Goal: Browse casually: Explore the website without a specific task or goal

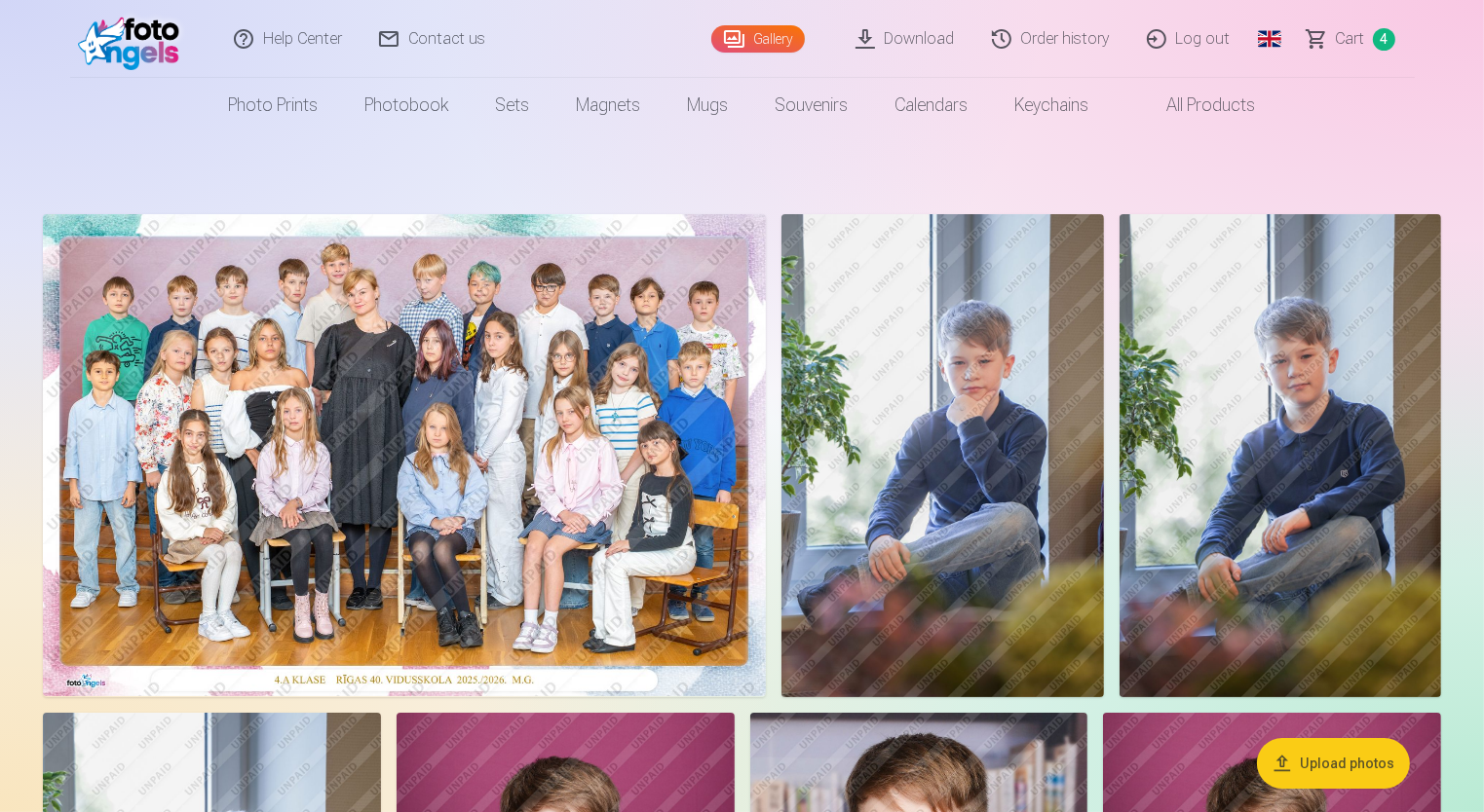
click at [619, 423] on img at bounding box center [404, 455] width 723 height 482
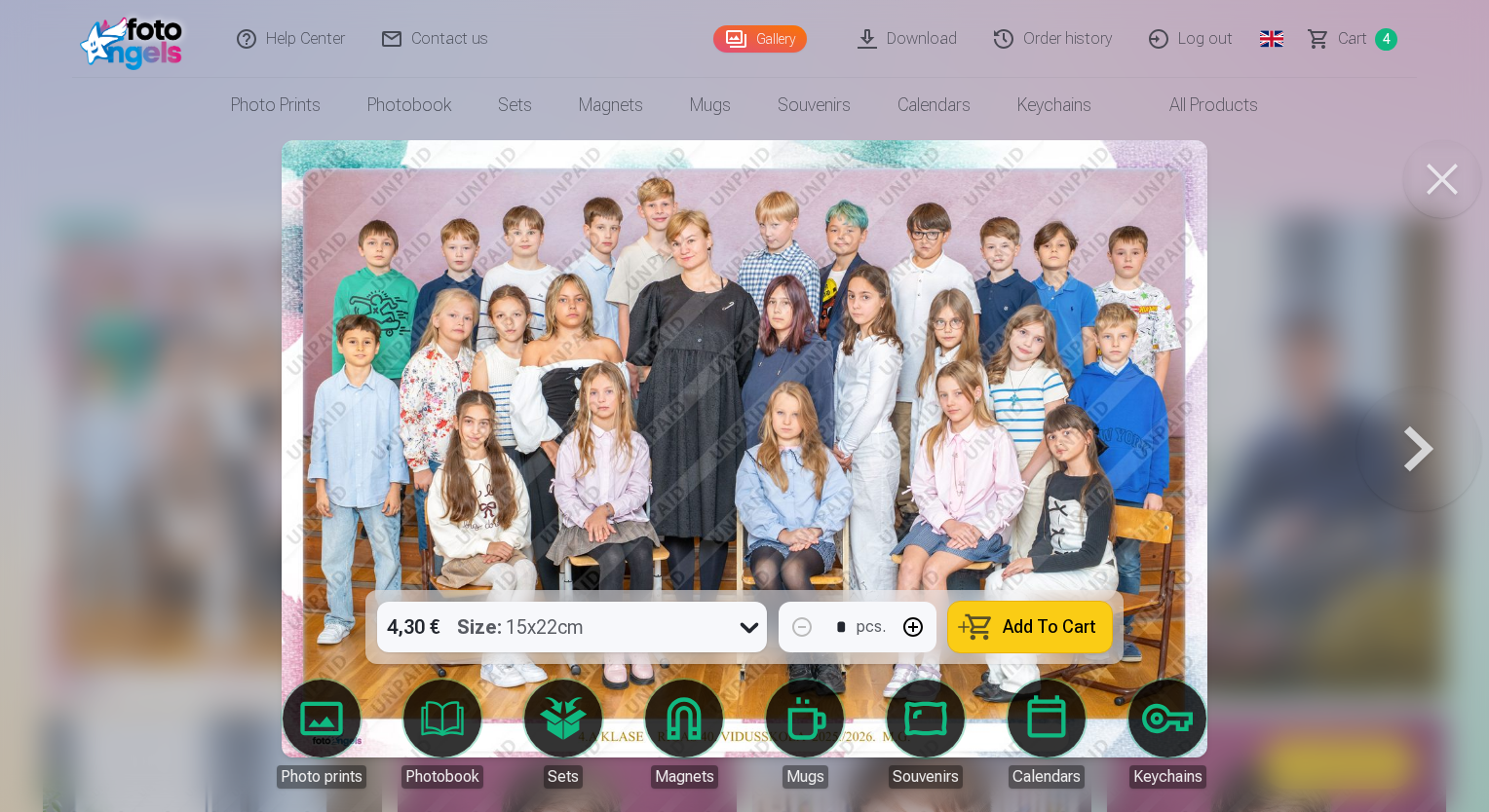
click at [1398, 465] on button at bounding box center [1419, 449] width 125 height 244
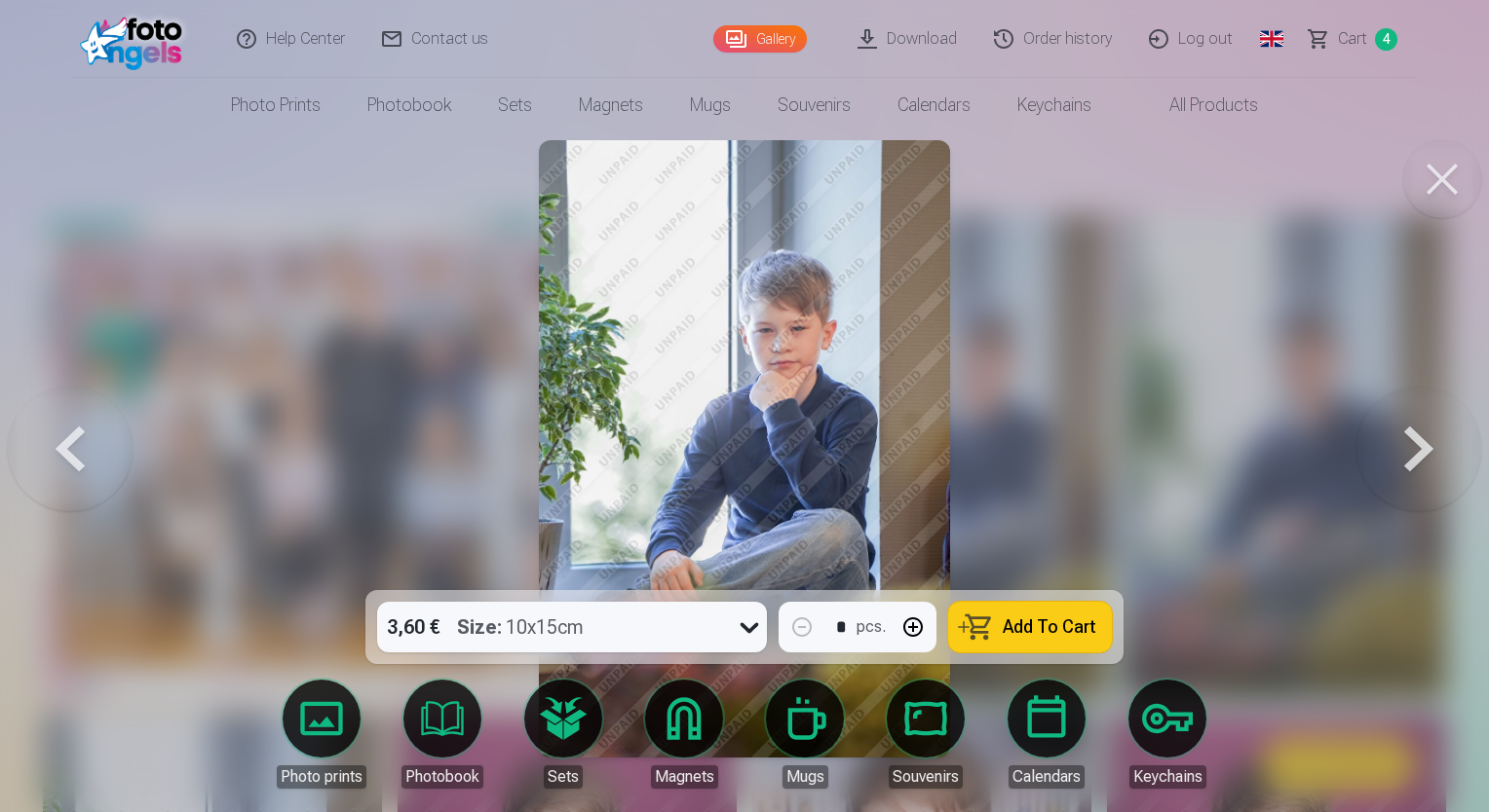
click at [1399, 467] on button at bounding box center [1419, 449] width 125 height 244
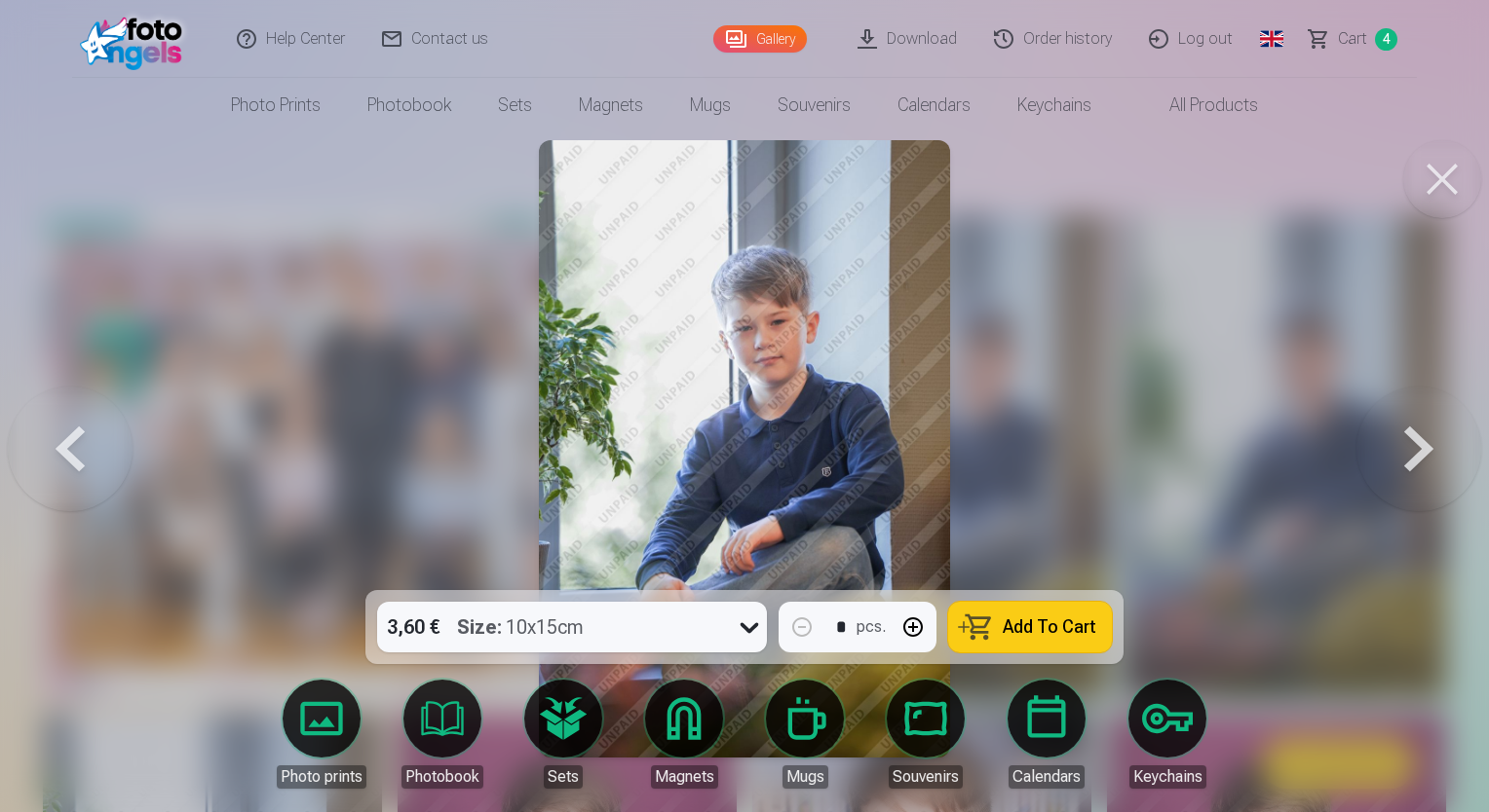
click at [1397, 469] on button at bounding box center [1419, 449] width 125 height 244
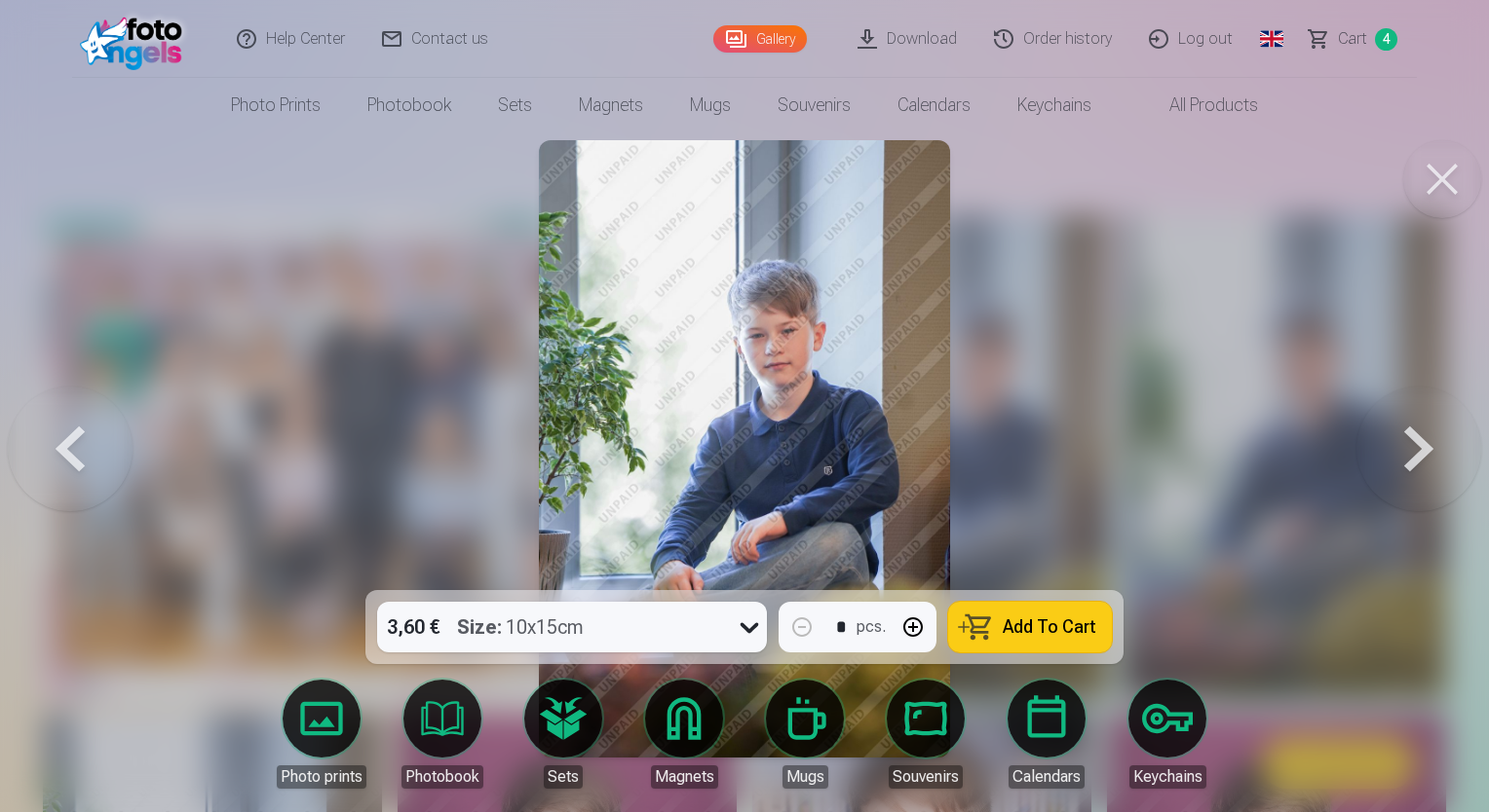
click at [1417, 459] on button at bounding box center [1419, 449] width 125 height 244
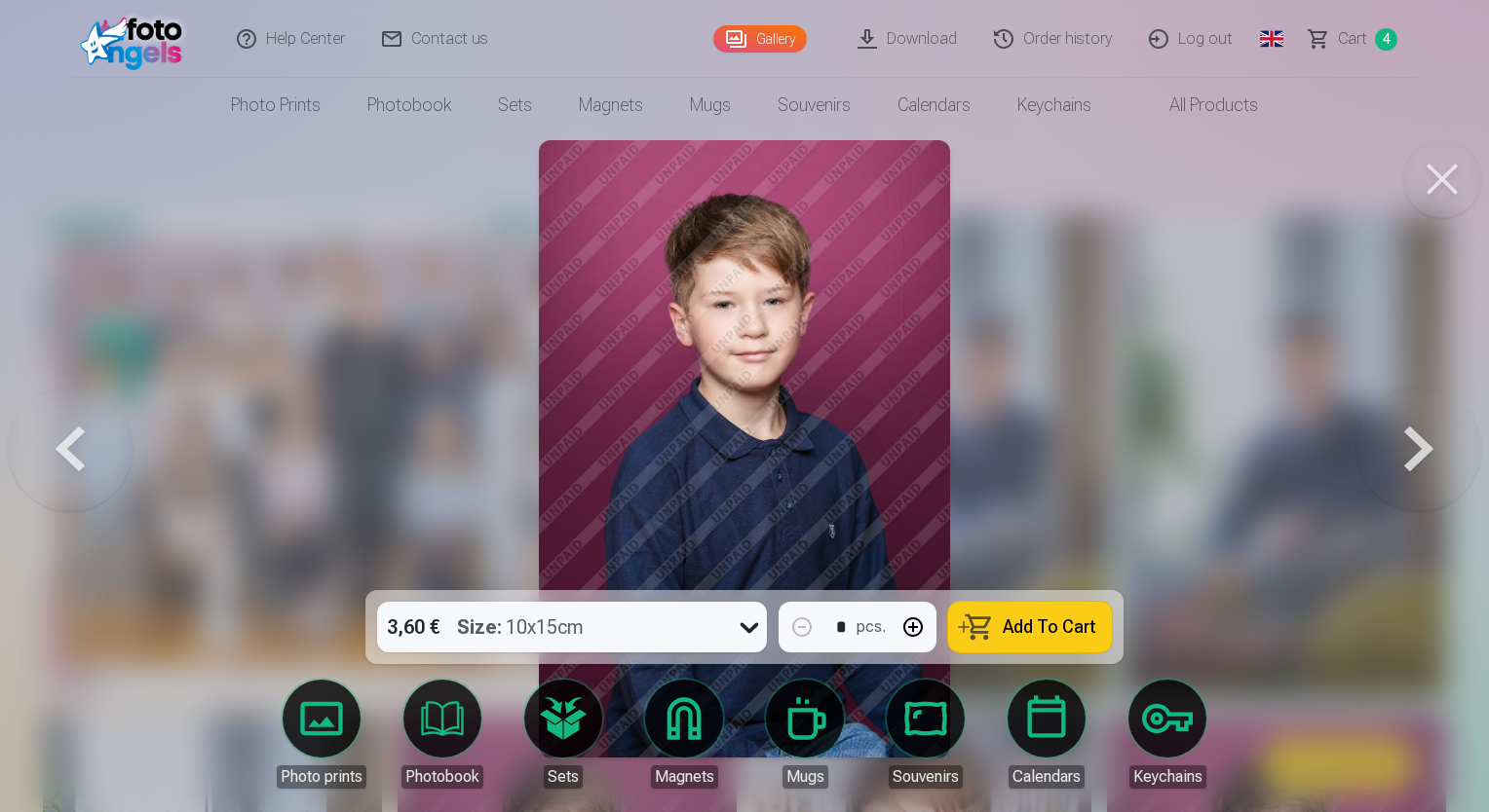
click at [1415, 458] on button at bounding box center [1419, 449] width 125 height 244
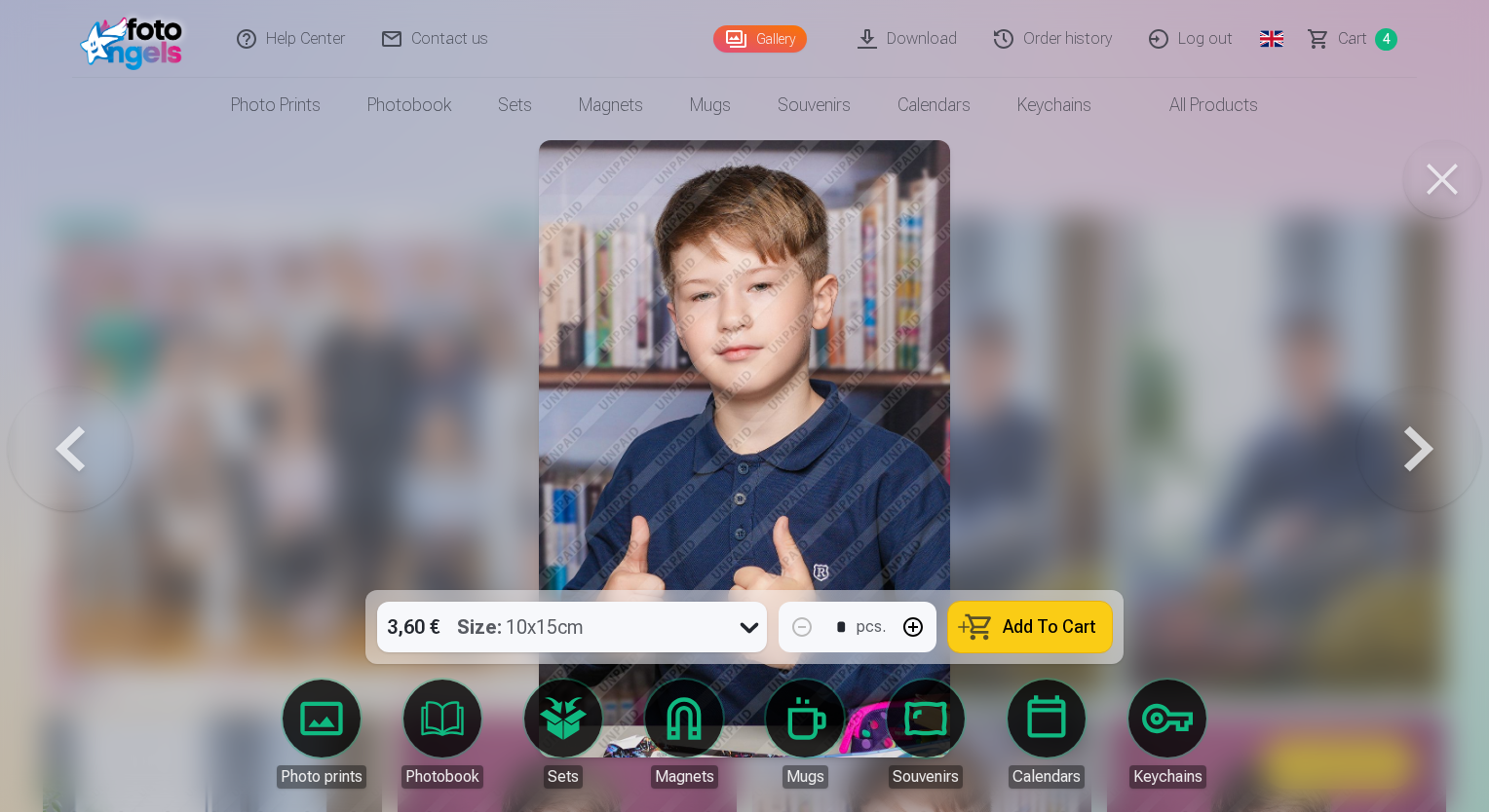
click at [1415, 457] on button at bounding box center [1419, 449] width 125 height 244
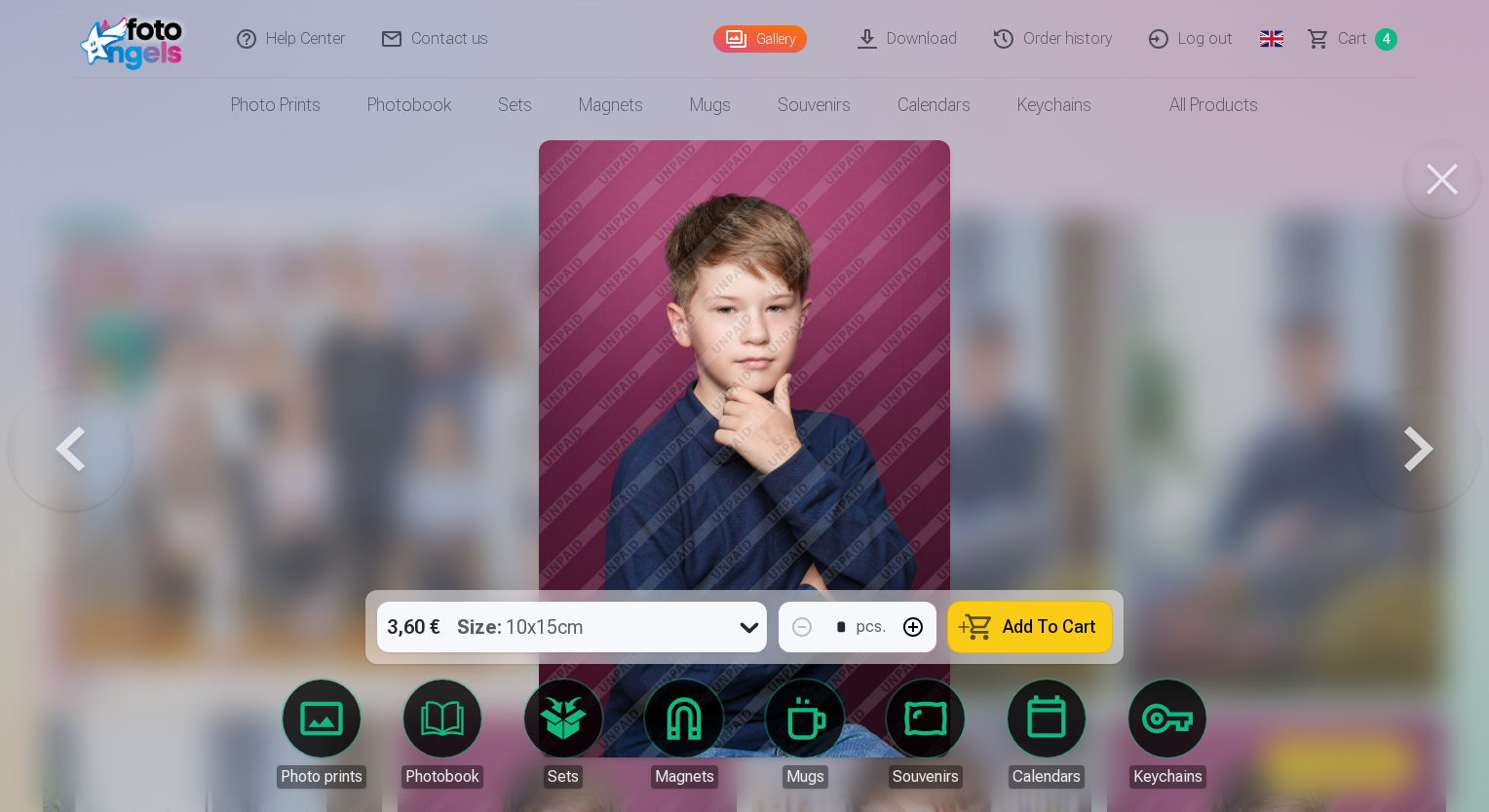
click at [1416, 457] on button at bounding box center [1419, 449] width 125 height 244
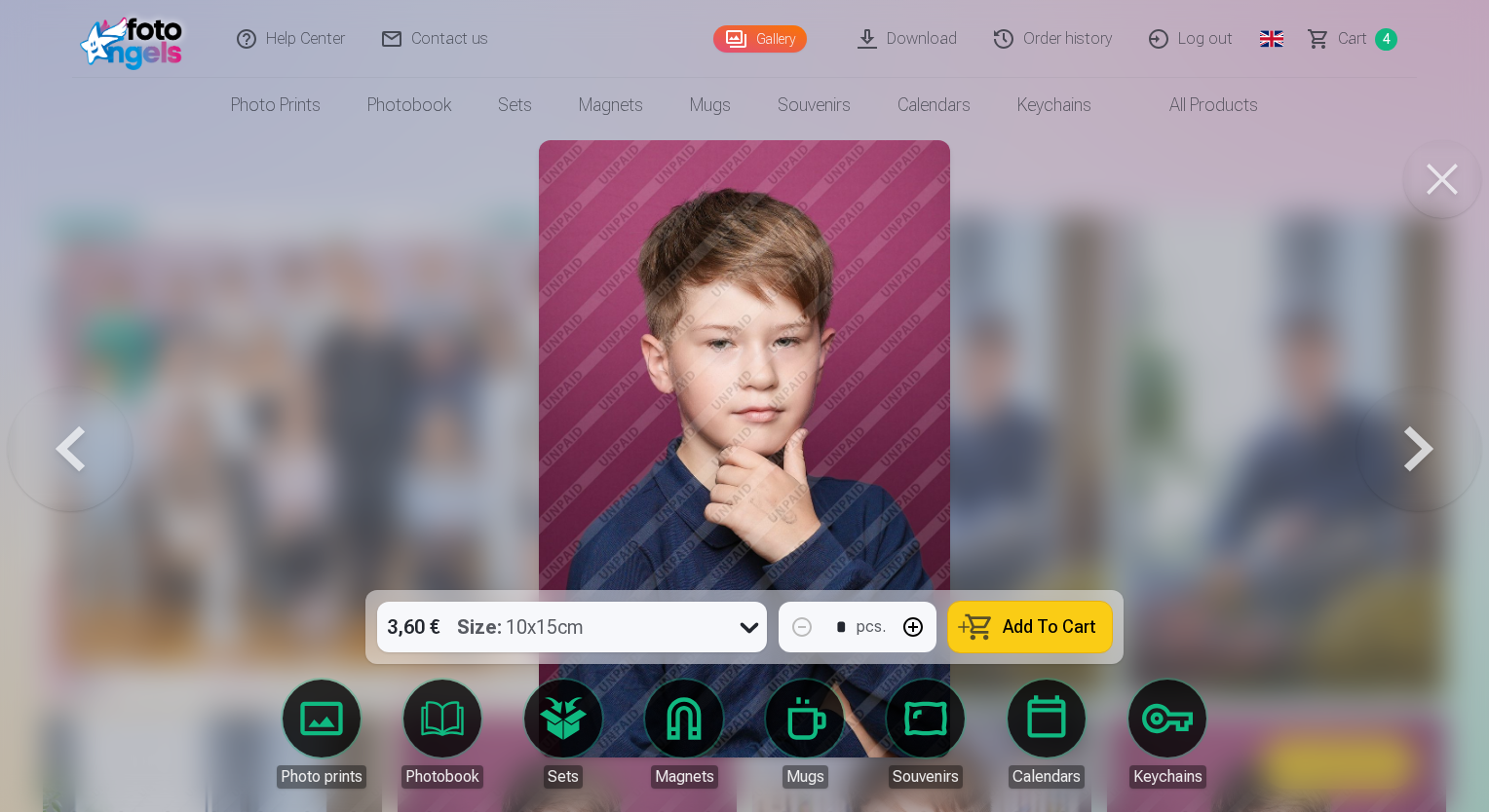
click at [1415, 458] on button at bounding box center [1419, 449] width 125 height 244
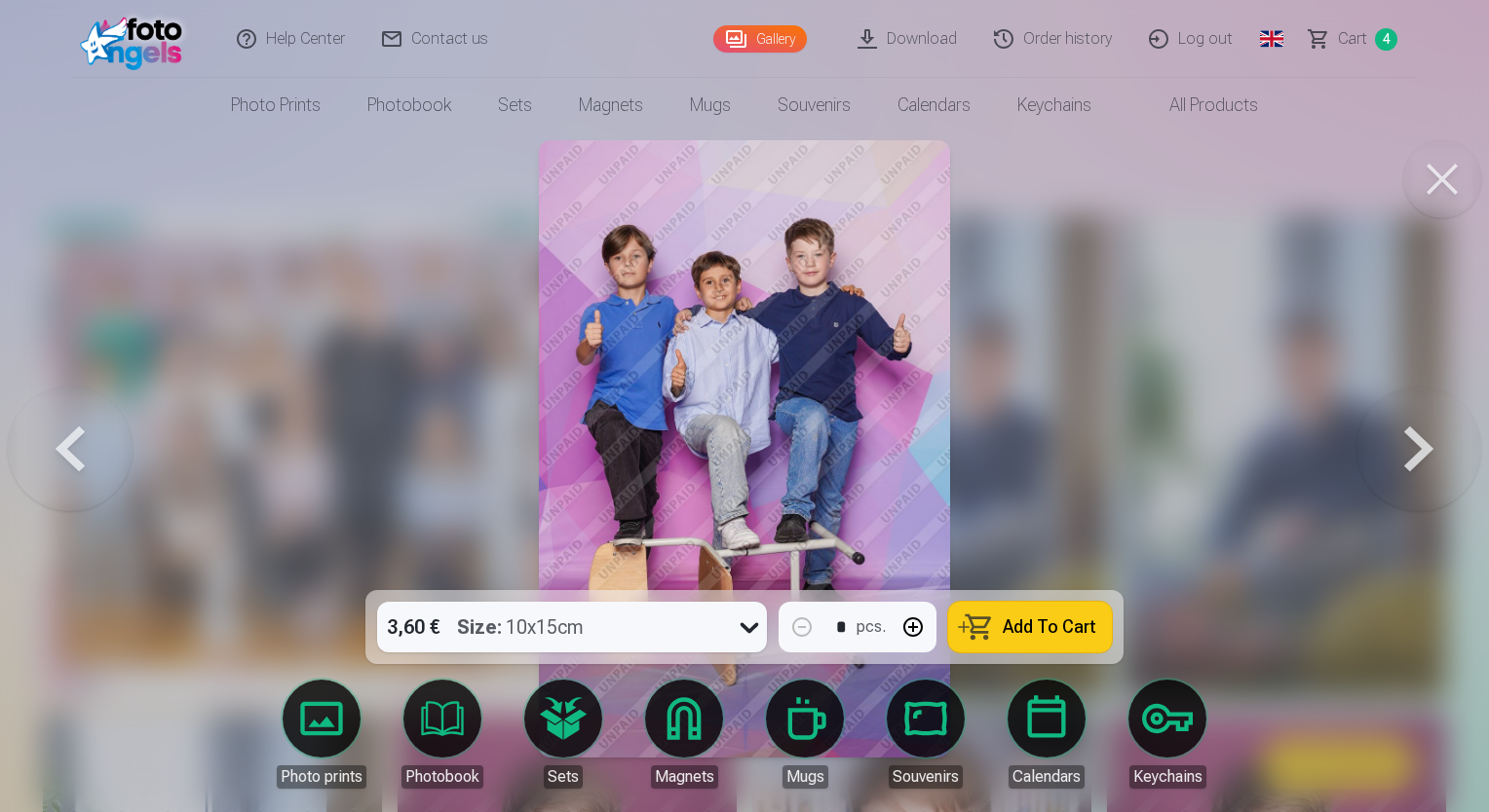
click at [1410, 467] on button at bounding box center [1419, 449] width 125 height 244
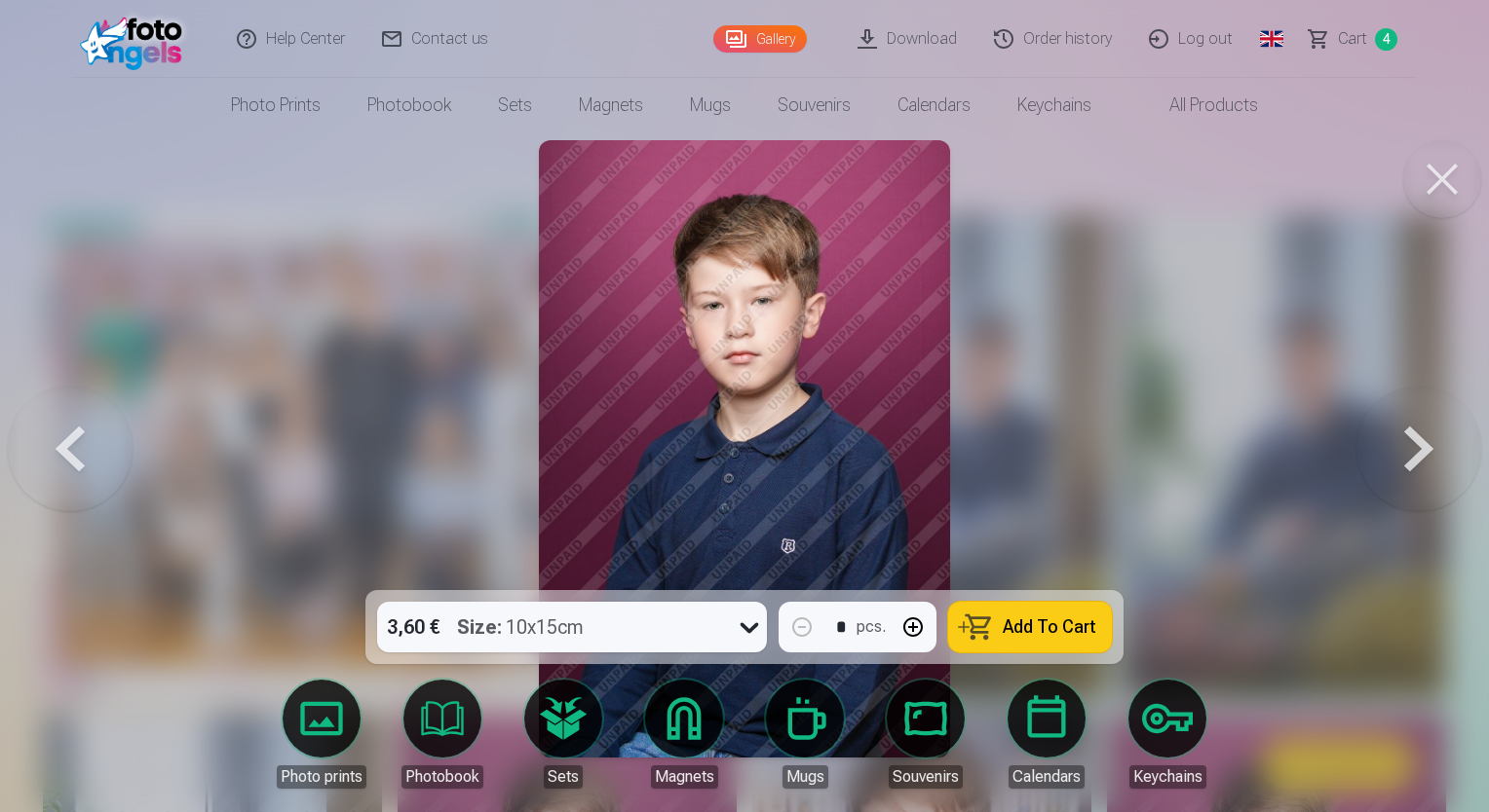
click at [1410, 467] on button at bounding box center [1419, 449] width 125 height 244
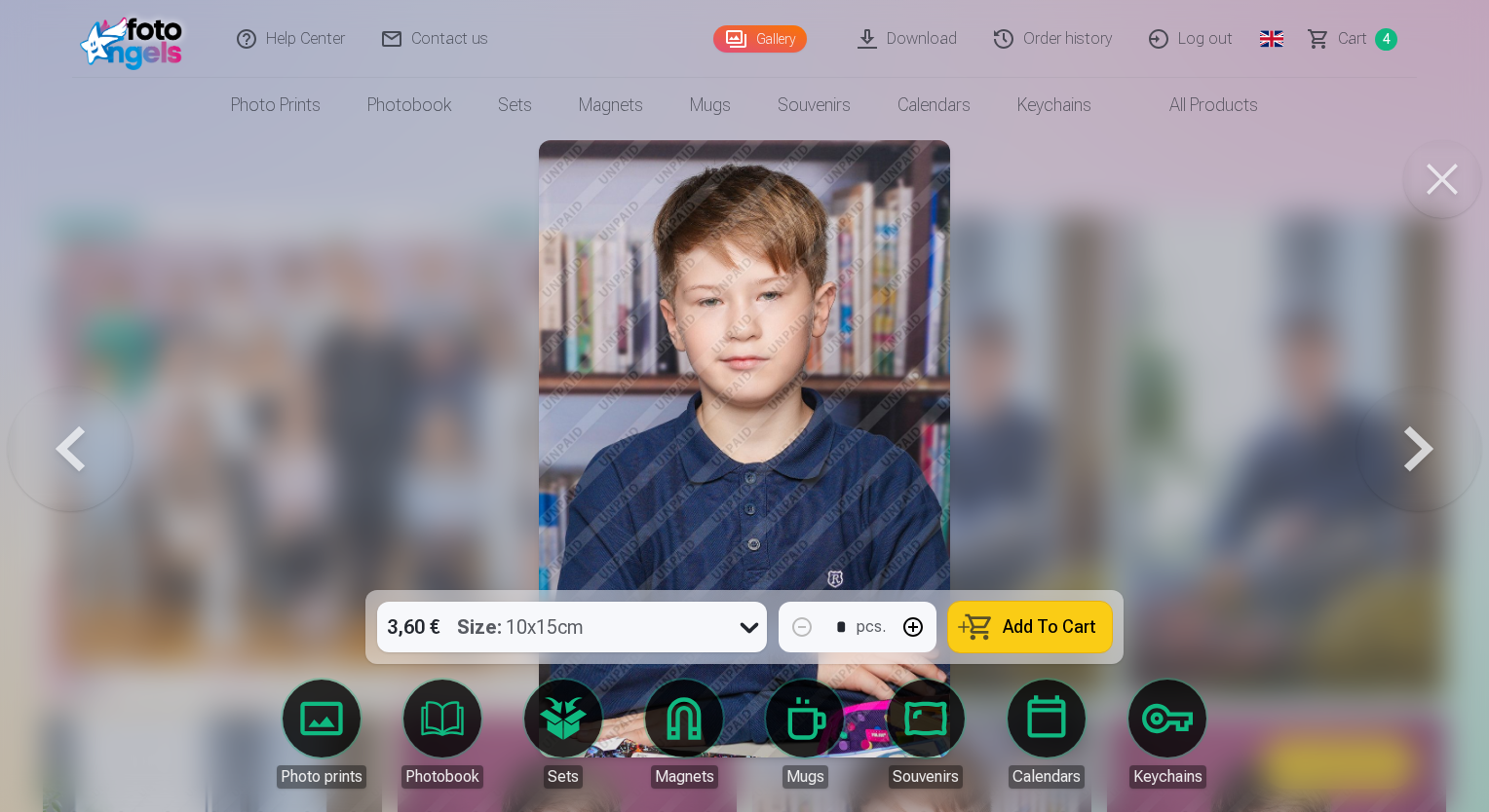
click at [1410, 466] on button at bounding box center [1419, 449] width 125 height 244
